Goal: Obtain resource: Download file/media

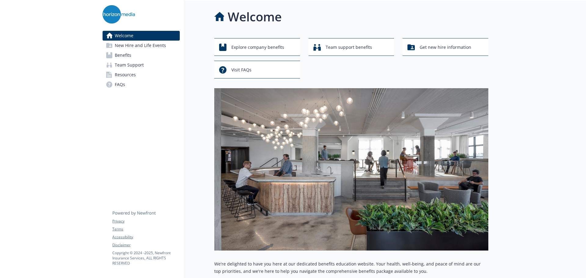
click at [132, 57] on link "Benefits" at bounding box center [140, 55] width 77 height 10
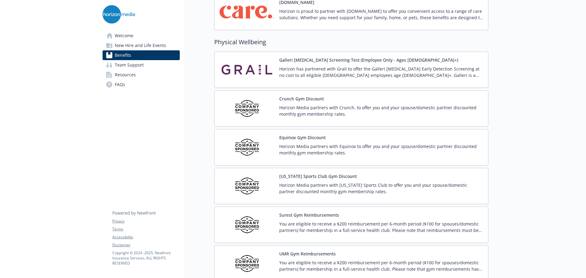
scroll to position [1342, 0]
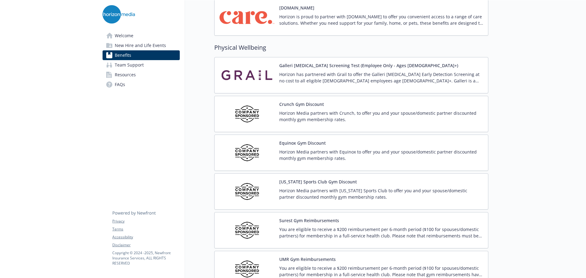
drag, startPoint x: 343, startPoint y: 224, endPoint x: 561, endPoint y: 221, distance: 217.8
click at [407, 229] on p "You are eligible to receive a $200 reimbursement per 6-month period ($100 for s…" at bounding box center [381, 232] width 204 height 13
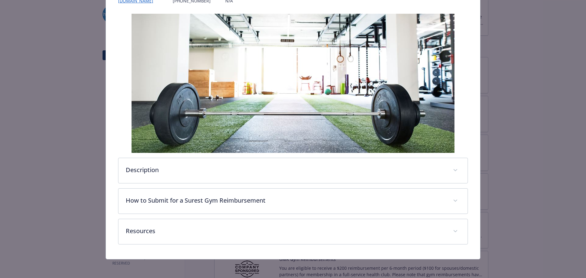
scroll to position [95, 0]
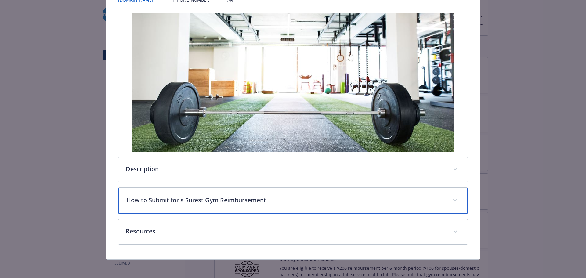
click at [227, 199] on p "How to Submit for a Surest Gym Reimbursement" at bounding box center [285, 199] width 319 height 9
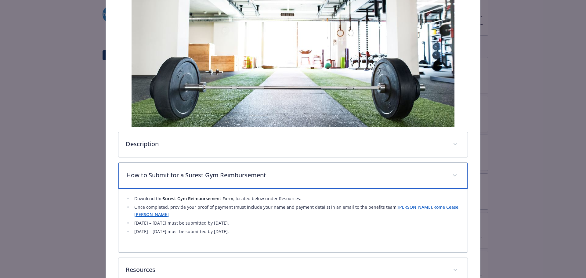
scroll to position [160, 0]
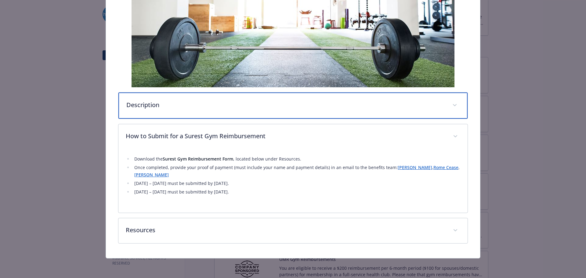
click at [159, 110] on div "Description" at bounding box center [292, 105] width 349 height 26
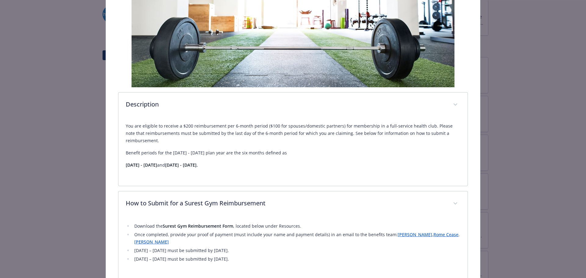
click at [211, 228] on strong "Surest Gym Reimbursement Form" at bounding box center [198, 226] width 70 height 6
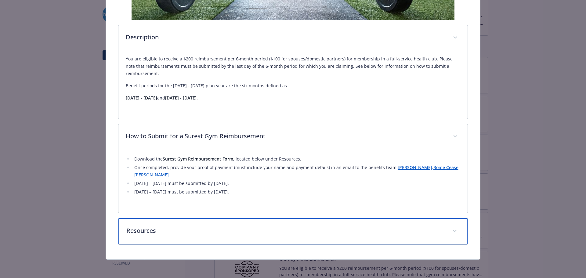
drag, startPoint x: 170, startPoint y: 234, endPoint x: 210, endPoint y: 227, distance: 40.9
click at [170, 234] on p "Resources" at bounding box center [285, 230] width 319 height 9
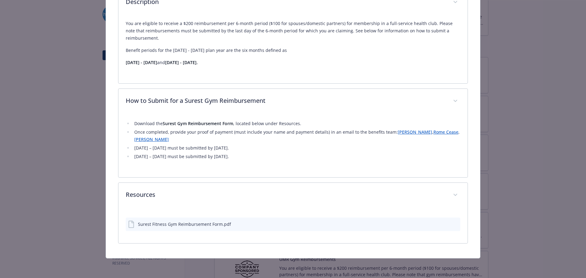
click at [214, 227] on div "Surest Fitness Gym Reimbursement Form.pdf" at bounding box center [184, 224] width 93 height 6
click at [442, 224] on icon "download file" at bounding box center [444, 223] width 5 height 5
